Goal: Check status: Verify the current state of an ongoing process or item

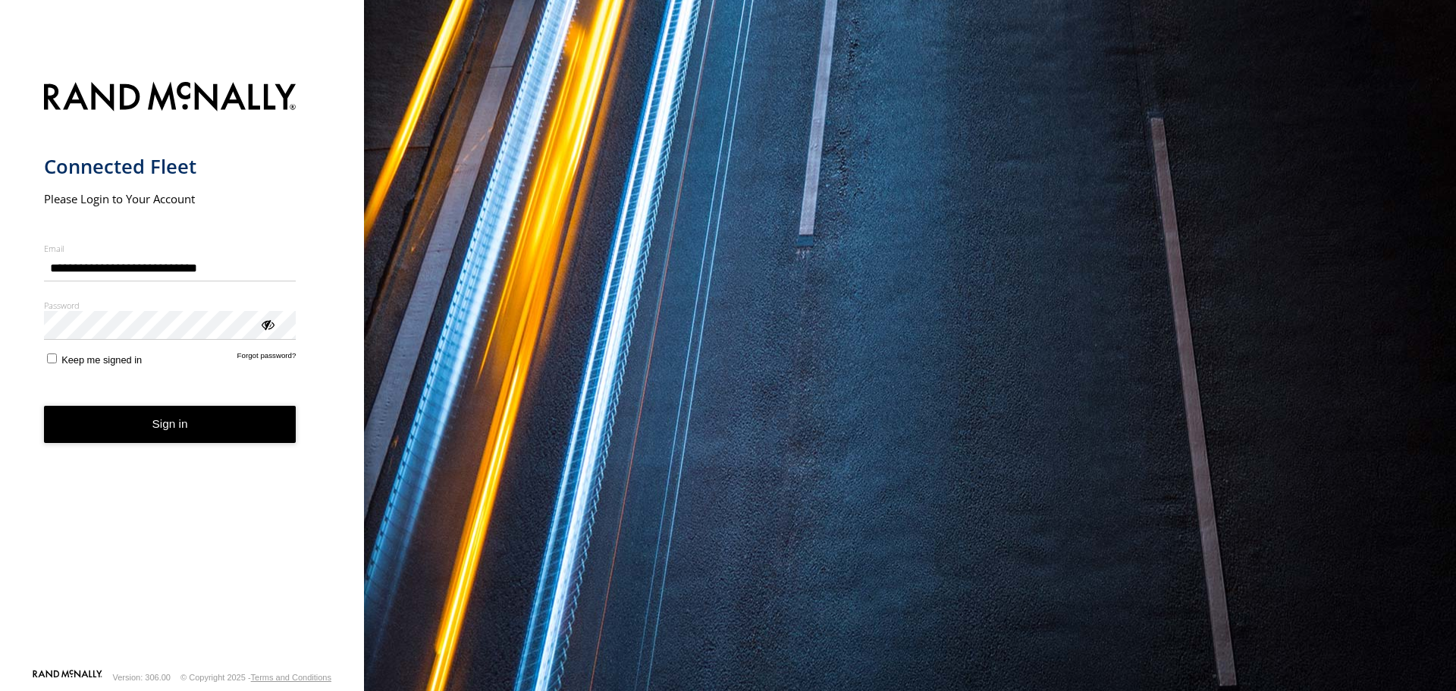
click at [136, 432] on button "Sign in" at bounding box center [170, 424] width 252 height 37
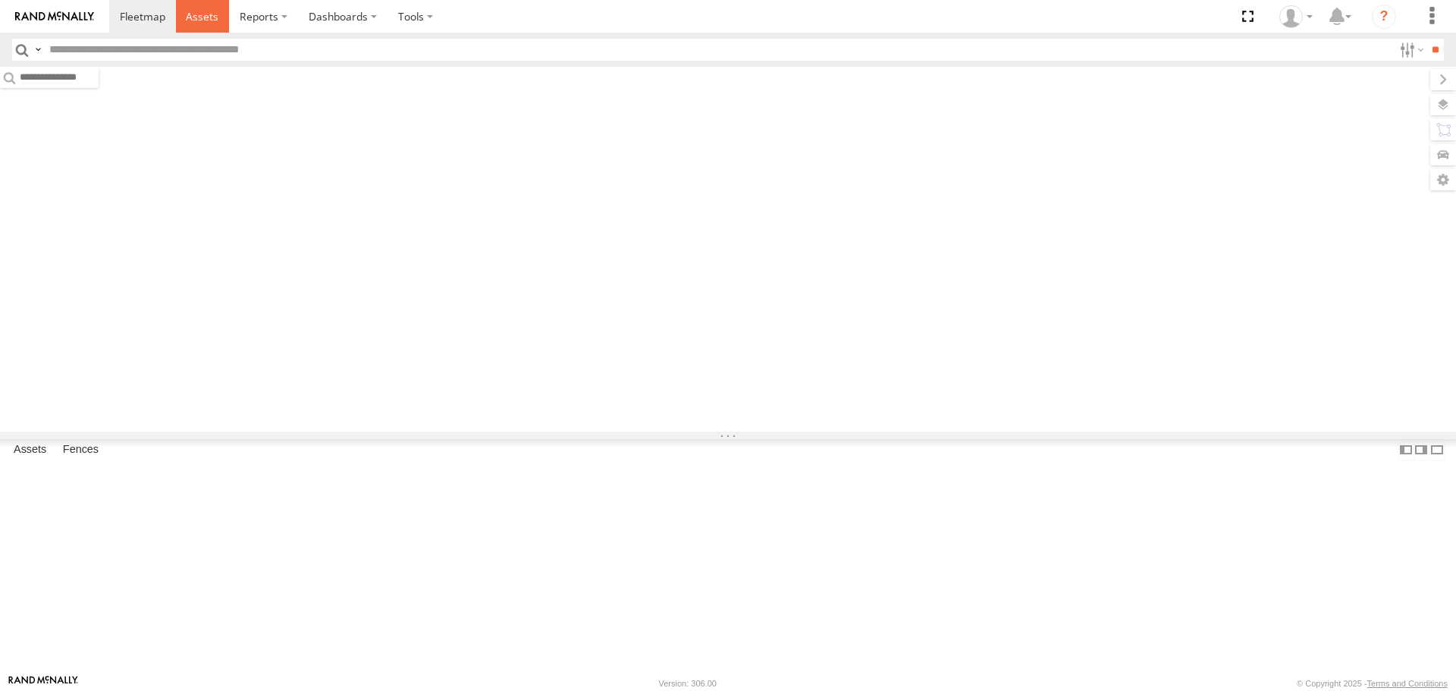
click at [197, 14] on span at bounding box center [202, 16] width 33 height 14
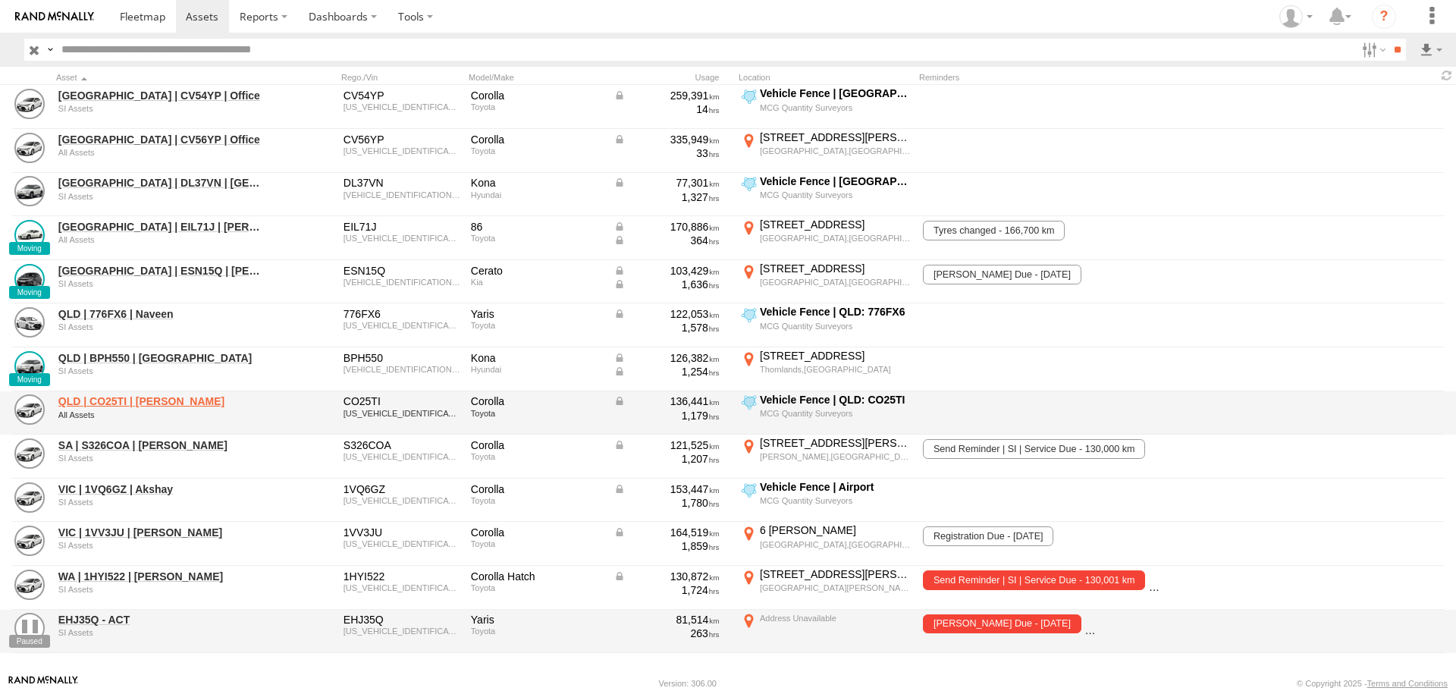
click at [145, 398] on link "QLD | CO25TI | Jackson" at bounding box center [162, 401] width 208 height 14
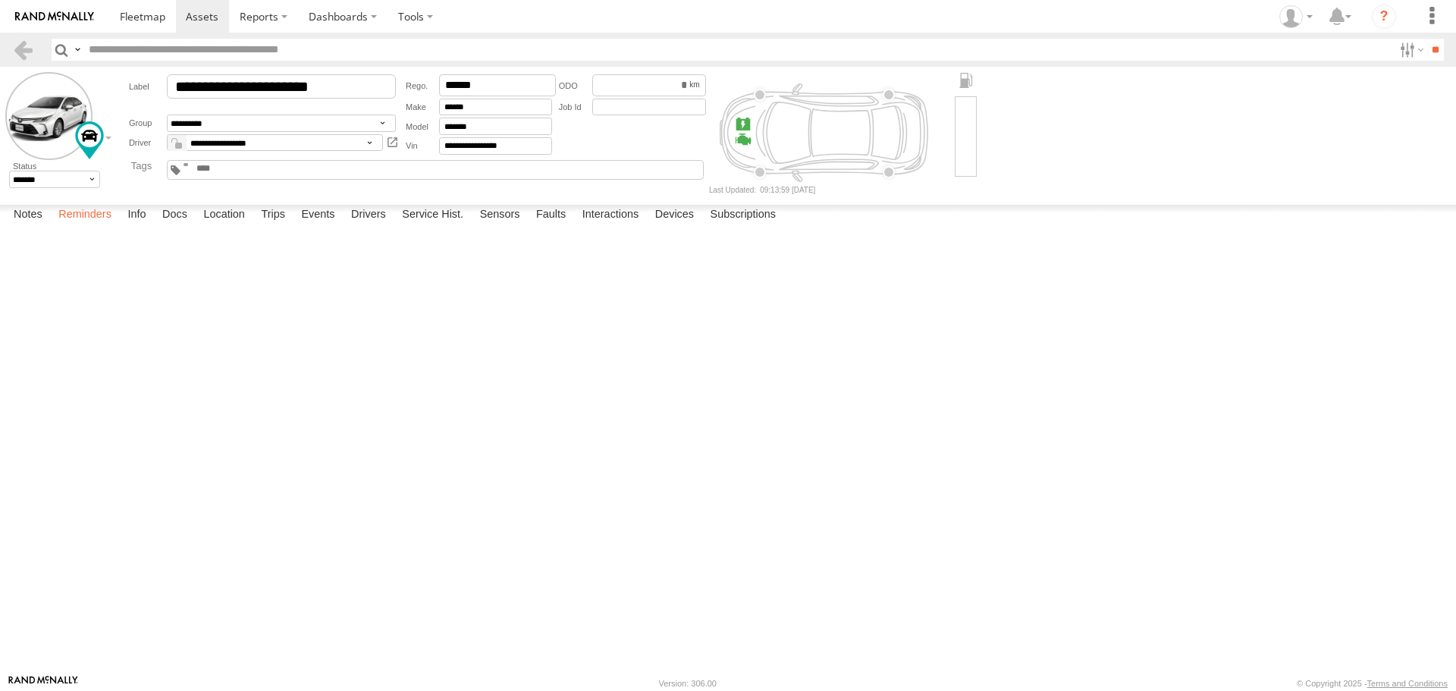
click at [103, 226] on label "Reminders" at bounding box center [85, 215] width 68 height 21
